Goal: Task Accomplishment & Management: Use online tool/utility

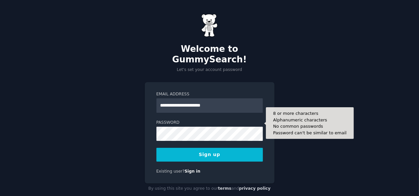
scroll to position [273, 0]
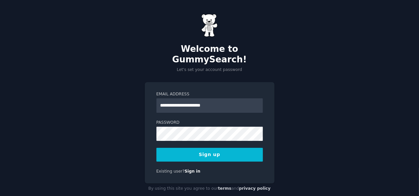
click at [187, 148] on button "Sign up" at bounding box center [209, 155] width 106 height 14
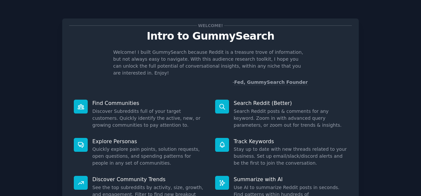
scroll to position [273, 0]
click at [389, 81] on div "Welcome! Intro to GummySearch Welcome! I built GummySearch because Reddit is a …" at bounding box center [210, 136] width 402 height 254
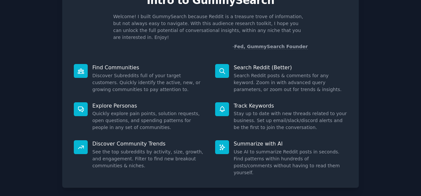
scroll to position [62, 0]
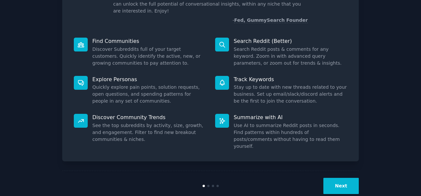
click at [332, 178] on button "Next" at bounding box center [340, 186] width 35 height 16
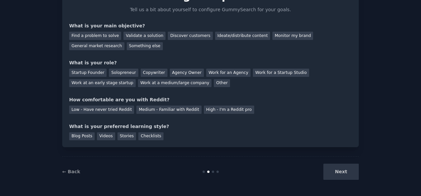
scroll to position [40, 0]
click at [111, 37] on div "Find a problem to solve" at bounding box center [95, 36] width 52 height 8
click at [224, 35] on div "Ideate/distribute content" at bounding box center [242, 36] width 55 height 8
click at [103, 36] on div "Find a problem to solve" at bounding box center [95, 36] width 52 height 8
click at [92, 71] on div "Startup Founder" at bounding box center [87, 73] width 37 height 8
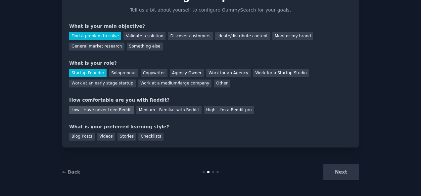
click at [117, 112] on div "Low - Have never tried Reddit" at bounding box center [101, 110] width 65 height 8
click at [99, 137] on div "Videos" at bounding box center [106, 137] width 18 height 8
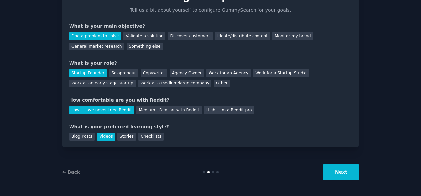
click at [345, 176] on button "Next" at bounding box center [340, 172] width 35 height 16
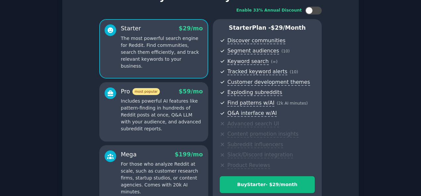
click at [348, 109] on div "Enable 33% Annual Discount Starter $ 29 /mo The most powerful search engine for…" at bounding box center [210, 106] width 282 height 208
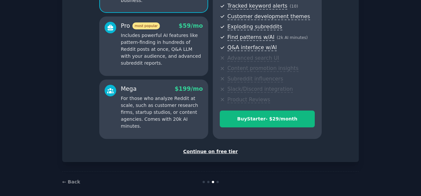
scroll to position [111, 0]
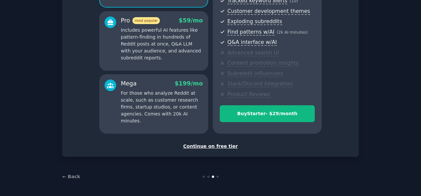
click at [219, 146] on div "Continue on free tier" at bounding box center [210, 146] width 282 height 7
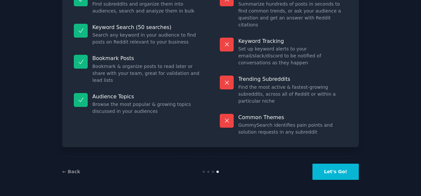
scroll to position [61, 0]
